Goal: Transaction & Acquisition: Purchase product/service

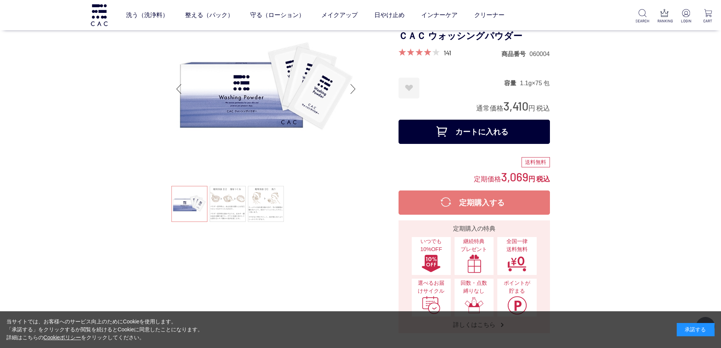
scroll to position [151, 0]
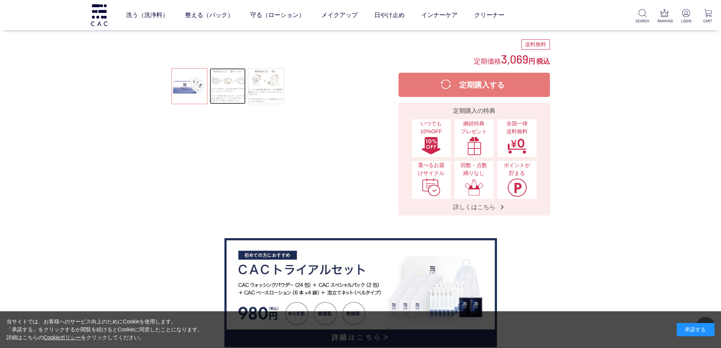
click at [219, 75] on link at bounding box center [228, 86] width 36 height 36
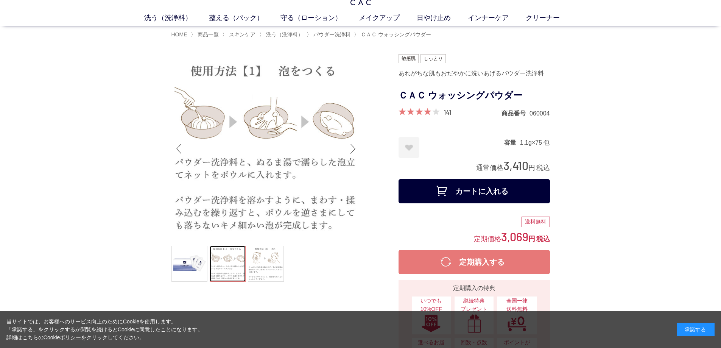
scroll to position [0, 0]
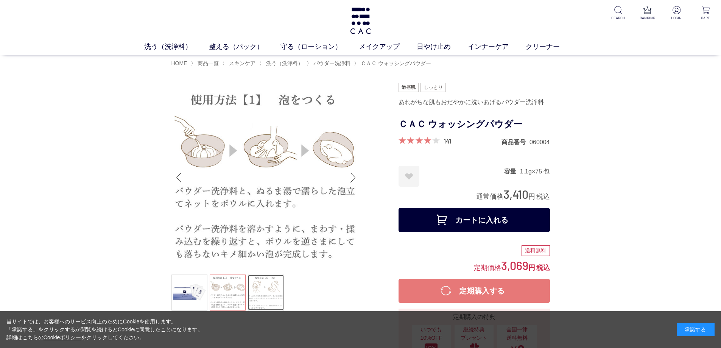
click at [276, 286] on link at bounding box center [266, 293] width 36 height 36
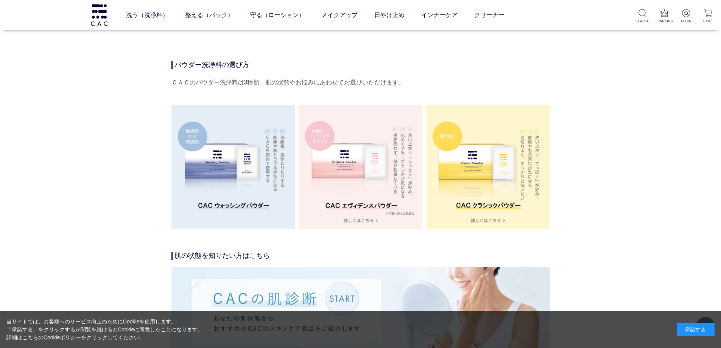
scroll to position [1288, 0]
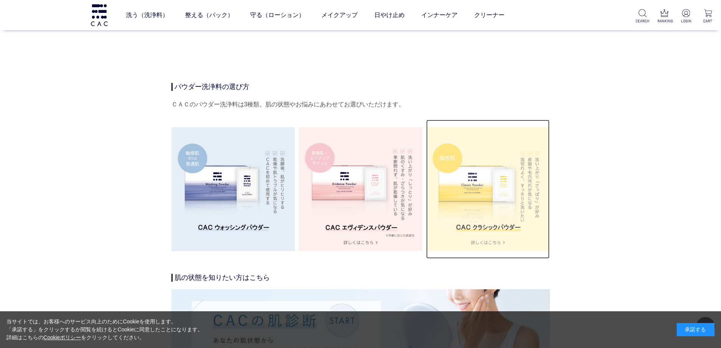
click at [467, 158] on img at bounding box center [488, 189] width 124 height 124
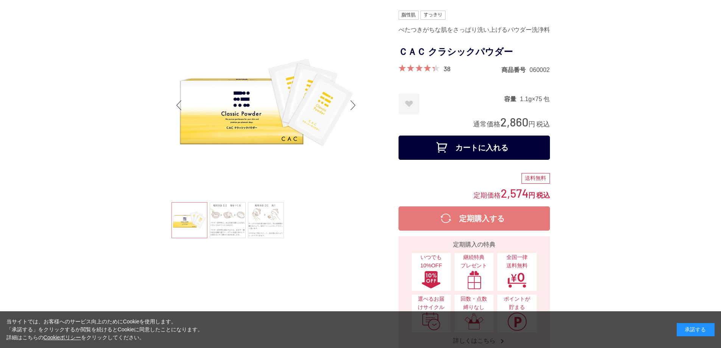
scroll to position [76, 0]
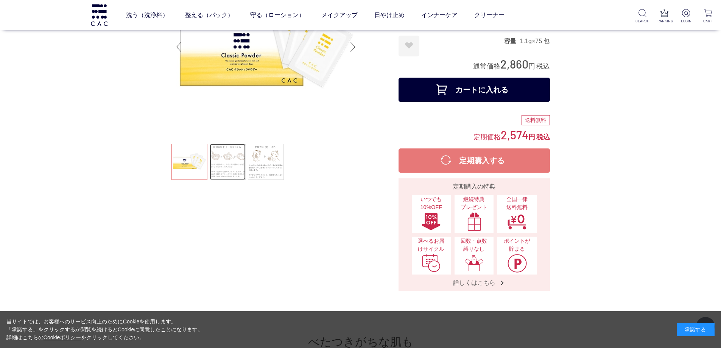
click at [226, 173] on link at bounding box center [228, 162] width 36 height 36
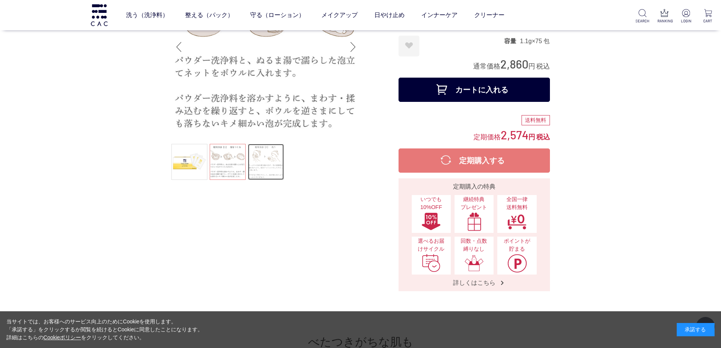
click at [275, 170] on link at bounding box center [266, 162] width 36 height 36
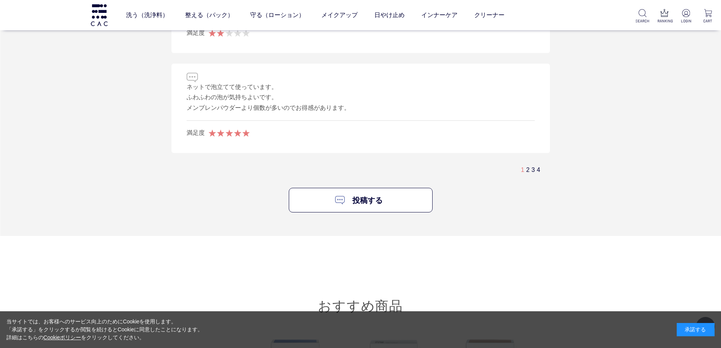
scroll to position [4583, 0]
